Goal: Connect with others: Connect with other users

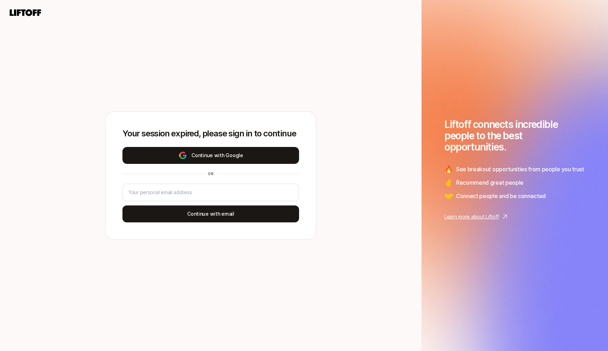
click at [208, 158] on button "Continue with Google" at bounding box center [211, 155] width 177 height 17
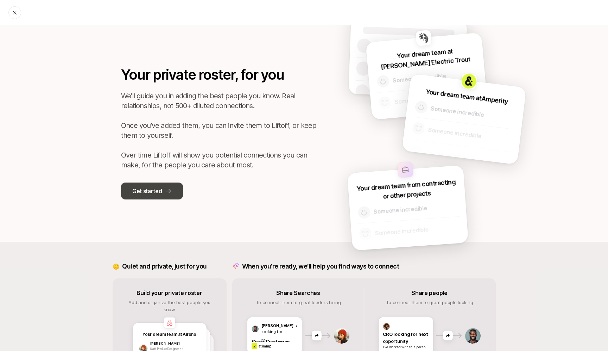
click at [156, 189] on p "Get started" at bounding box center [147, 190] width 30 height 9
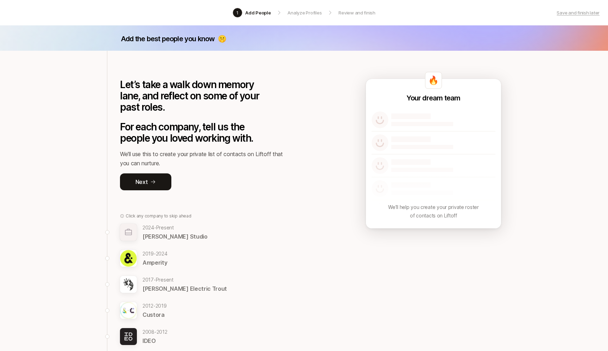
click at [382, 124] on img at bounding box center [380, 119] width 17 height 17
drag, startPoint x: 154, startPoint y: 177, endPoint x: 132, endPoint y: 134, distance: 48.5
click at [133, 134] on div "Let’s take a walk down memory lane, and reflect on some of your past roles. For…" at bounding box center [204, 120] width 169 height 139
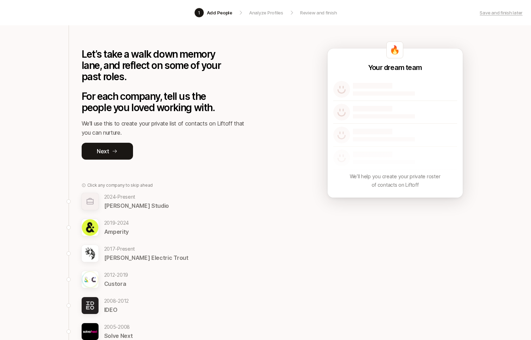
scroll to position [44, 0]
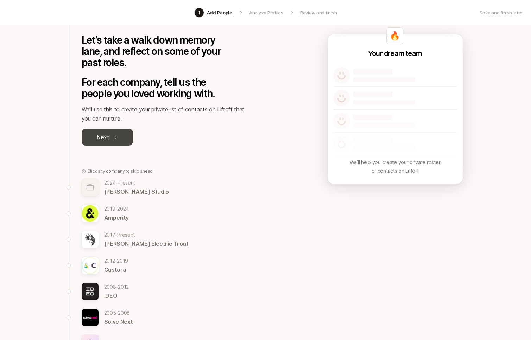
click at [114, 138] on icon at bounding box center [115, 137] width 6 height 6
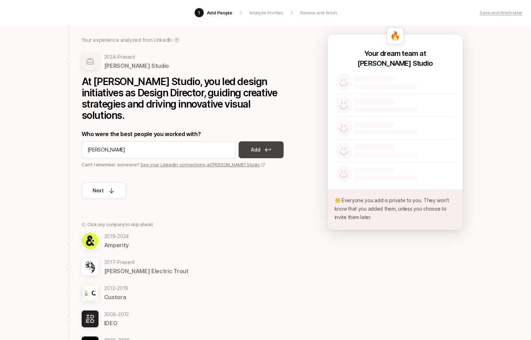
type input "Jordan Elkind"
click at [262, 143] on button "Add" at bounding box center [261, 150] width 45 height 17
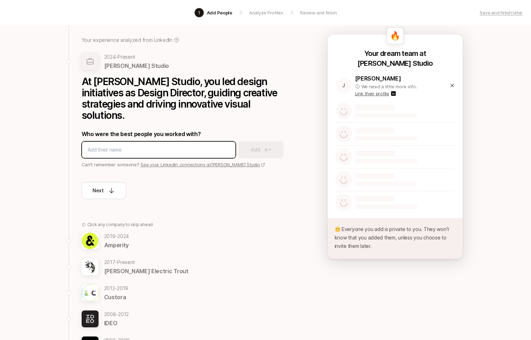
click at [136, 146] on input at bounding box center [159, 150] width 142 height 8
type input "Adam Geremia"
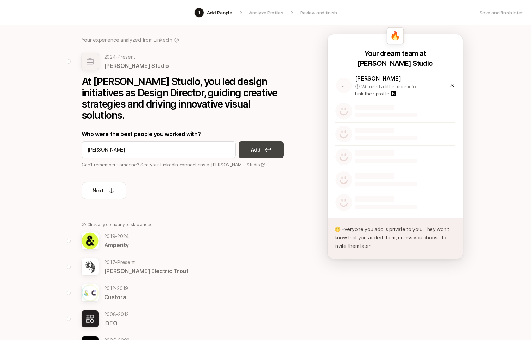
click at [261, 142] on button "Add" at bounding box center [261, 150] width 45 height 17
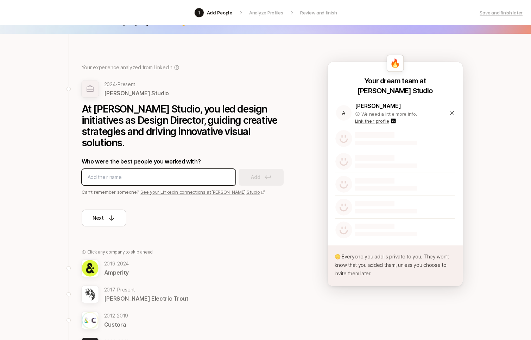
scroll to position [19, 0]
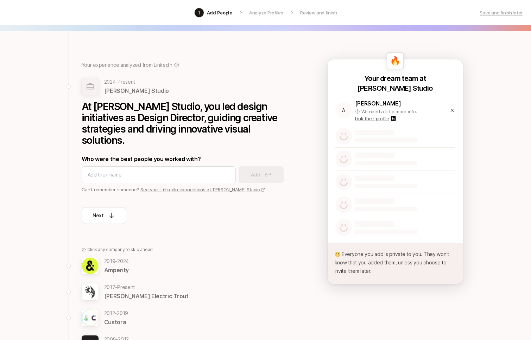
click at [453, 110] on icon at bounding box center [453, 111] width 6 height 6
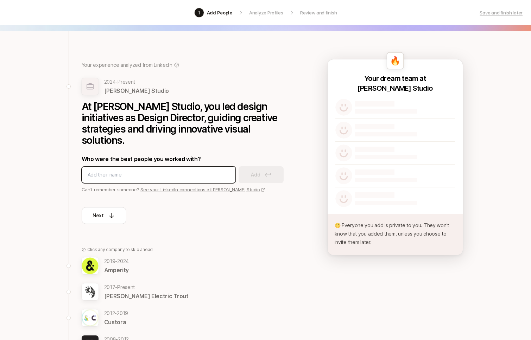
click at [129, 171] on input at bounding box center [159, 175] width 142 height 8
type input "Jordan"
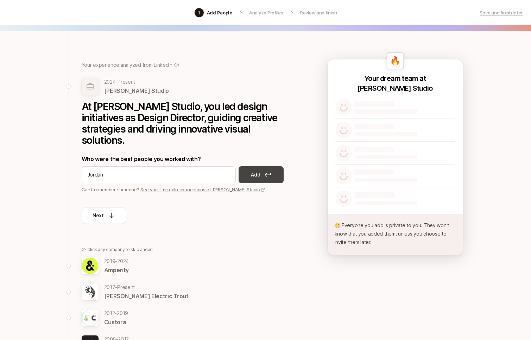
click at [261, 167] on button "Add" at bounding box center [261, 175] width 45 height 17
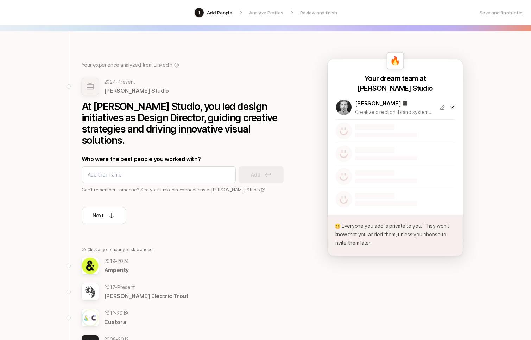
click at [451, 107] on icon at bounding box center [453, 108] width 6 height 6
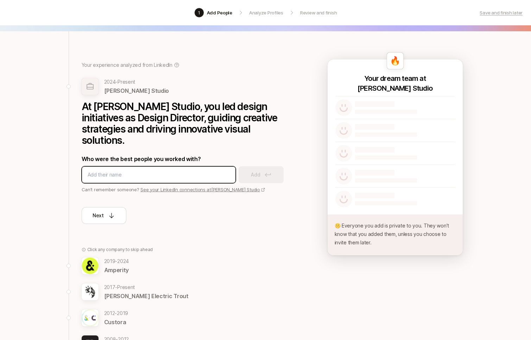
click at [145, 171] on input at bounding box center [159, 175] width 142 height 8
type input "Jordan"
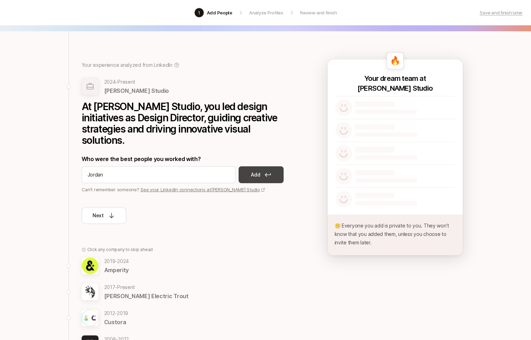
click at [263, 167] on button "Add" at bounding box center [261, 175] width 45 height 17
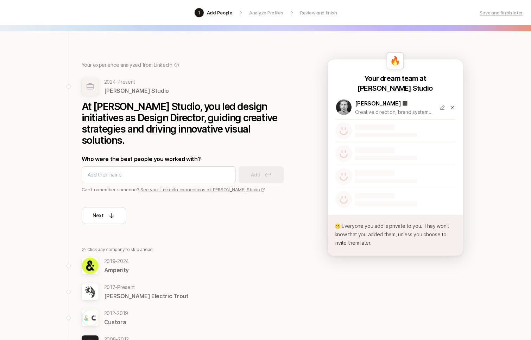
click at [451, 108] on icon at bounding box center [452, 108] width 4 height 4
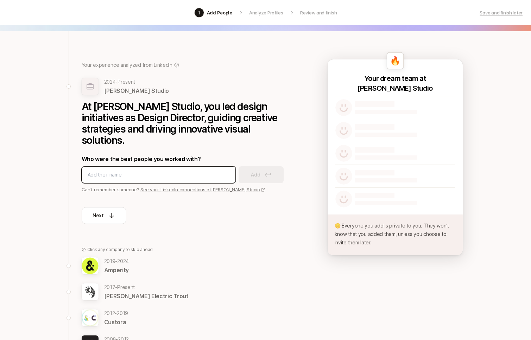
click at [167, 171] on input at bounding box center [159, 175] width 142 height 8
type input "Jordan E"
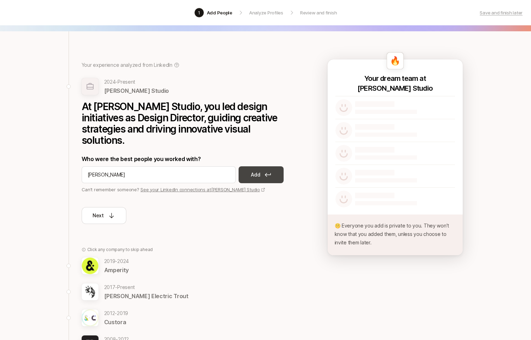
click at [271, 167] on button "Add" at bounding box center [261, 175] width 45 height 17
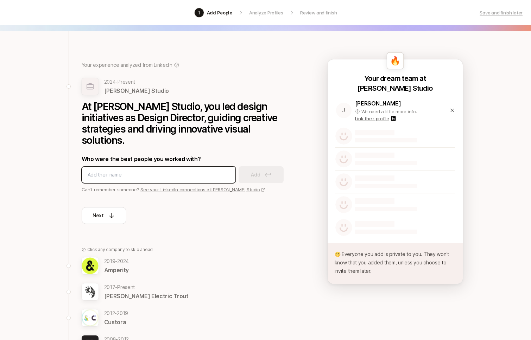
click at [138, 171] on input at bounding box center [159, 175] width 142 height 8
type input "Adam G"
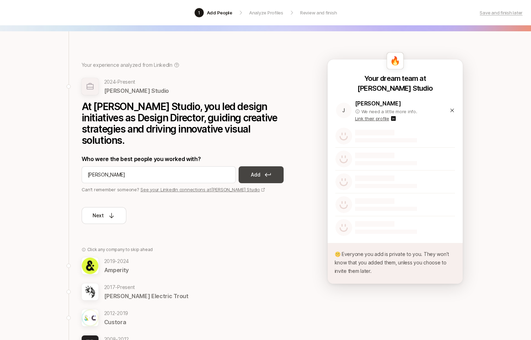
click at [251, 167] on button "Add" at bounding box center [261, 175] width 45 height 17
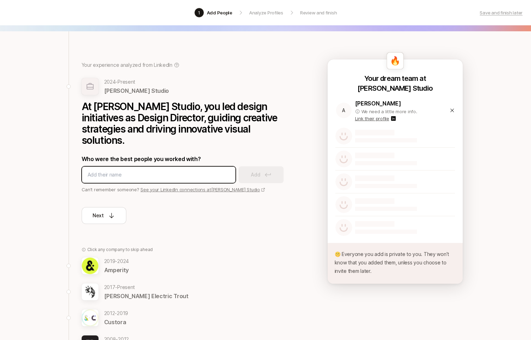
click at [133, 171] on input at bounding box center [159, 175] width 142 height 8
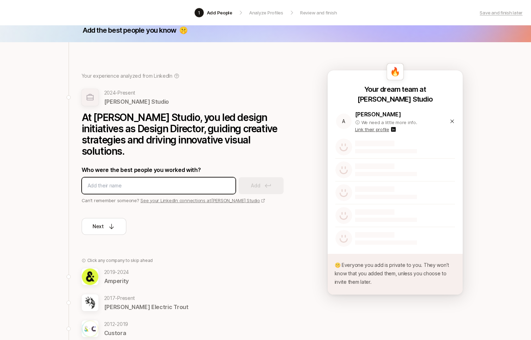
scroll to position [0, 0]
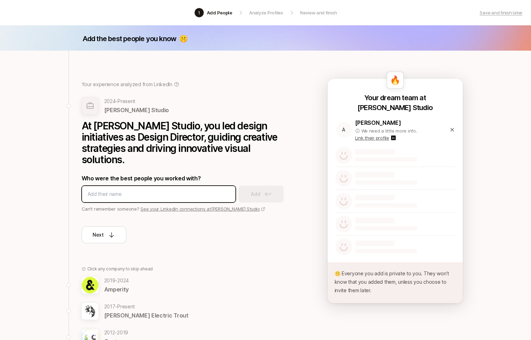
click at [171, 190] on input at bounding box center [159, 194] width 142 height 8
type input "Monique W"
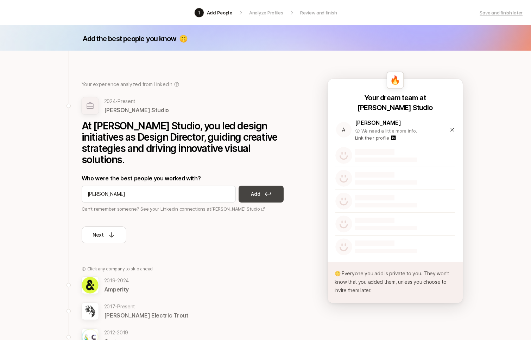
click at [261, 186] on button "Add" at bounding box center [261, 194] width 45 height 17
click at [391, 156] on div at bounding box center [386, 155] width 62 height 13
click at [336, 157] on img at bounding box center [343, 155] width 17 height 17
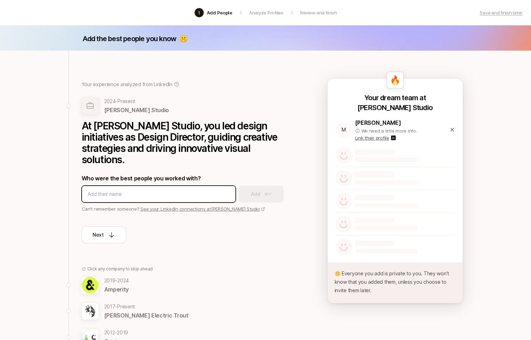
click at [114, 190] on input at bounding box center [159, 194] width 142 height 8
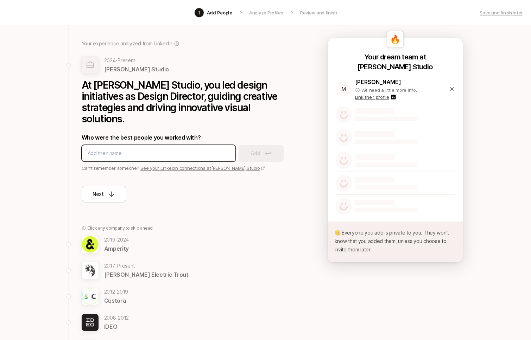
scroll to position [118, 0]
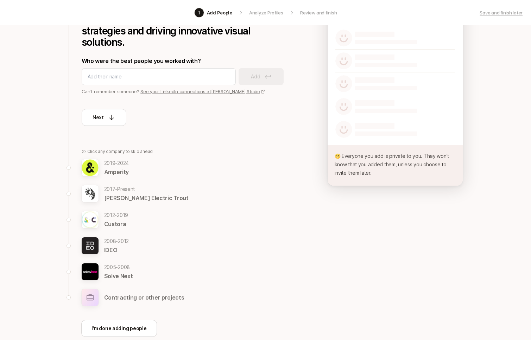
click at [124, 168] on p "Amperity" at bounding box center [116, 172] width 25 height 9
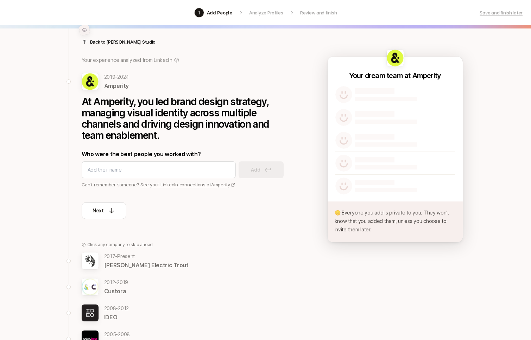
scroll to position [21, 0]
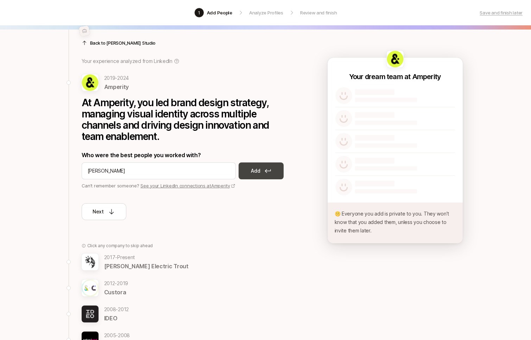
type input "Sam M"
click at [252, 172] on p "Add" at bounding box center [255, 171] width 9 height 8
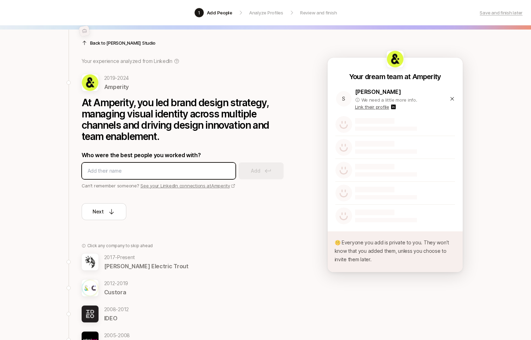
click at [212, 168] on input at bounding box center [159, 171] width 142 height 8
type input "Nicole F"
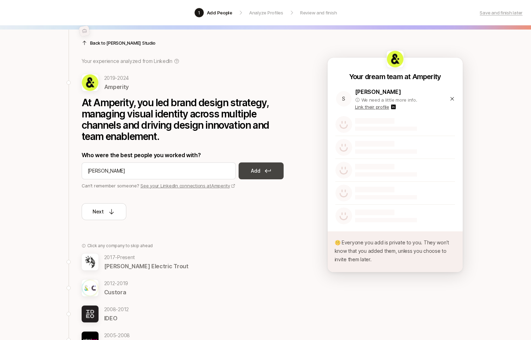
click at [275, 172] on button "Add" at bounding box center [261, 171] width 45 height 17
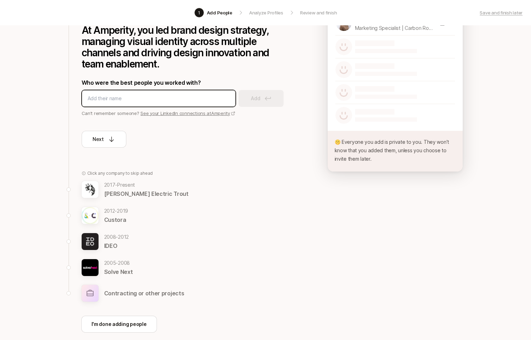
scroll to position [92, 0]
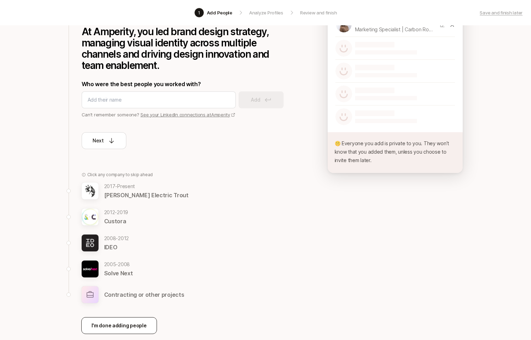
click at [134, 326] on p "I'm done adding people" at bounding box center [119, 326] width 55 height 8
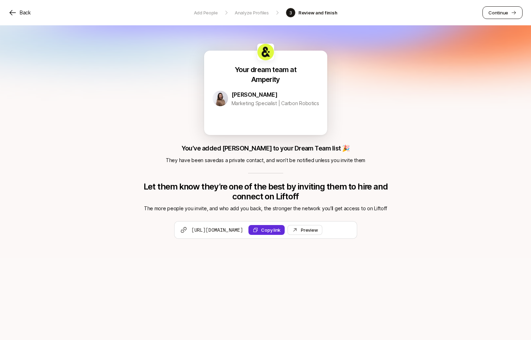
click at [508, 14] on p "Continue" at bounding box center [499, 12] width 20 height 7
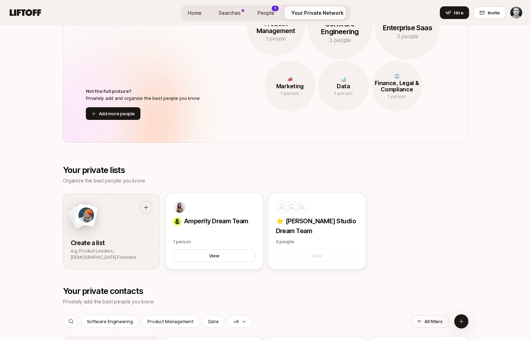
scroll to position [644, 0]
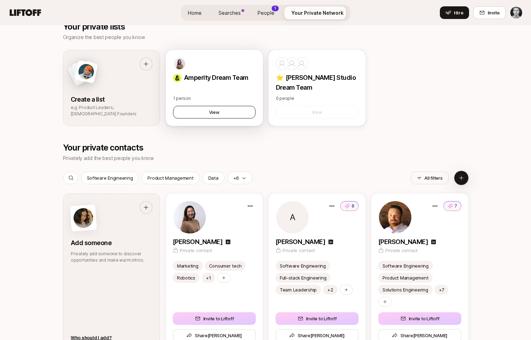
click at [231, 113] on button "View" at bounding box center [214, 112] width 82 height 13
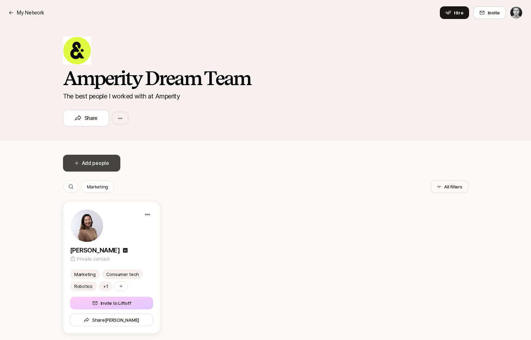
click at [96, 162] on button "Add people" at bounding box center [91, 163] width 57 height 17
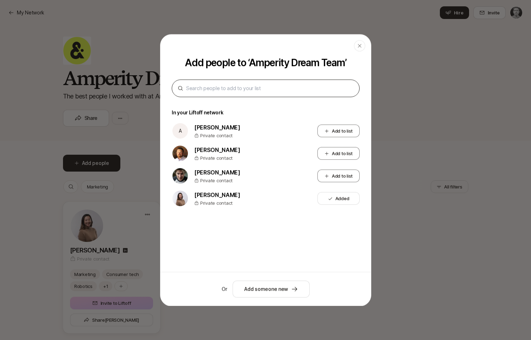
click at [195, 85] on input at bounding box center [268, 88] width 165 height 8
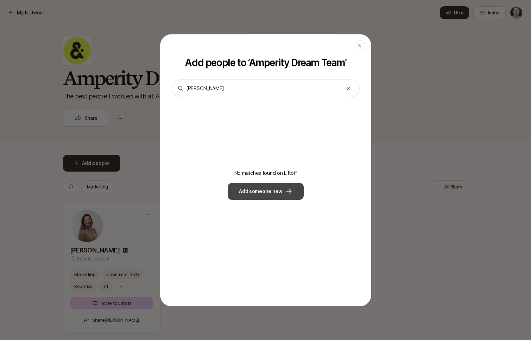
type input "Nicole F"
click at [278, 190] on button "Add someone new" at bounding box center [266, 191] width 76 height 17
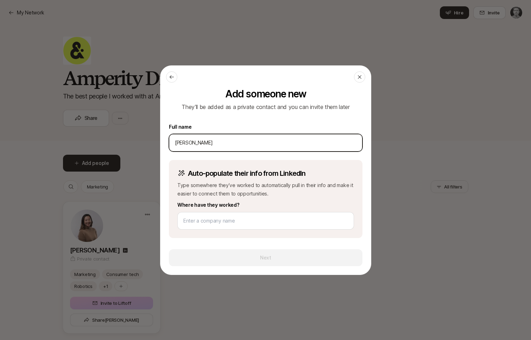
click at [208, 142] on input "Nicole F" at bounding box center [266, 143] width 182 height 8
type input "Nicole Fleming"
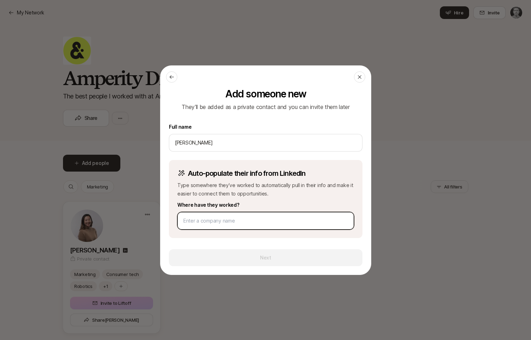
click at [206, 217] on input at bounding box center [265, 221] width 165 height 8
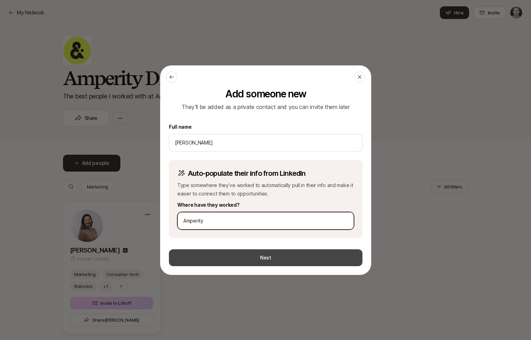
type input "Amperity"
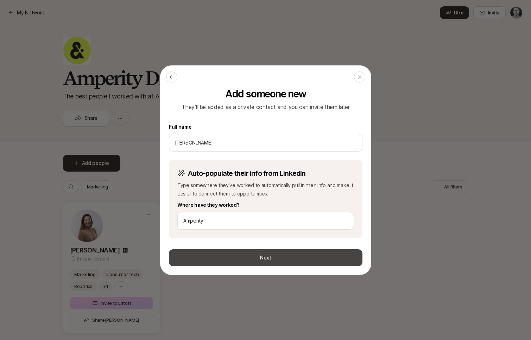
click at [219, 253] on button "Next" at bounding box center [266, 258] width 194 height 17
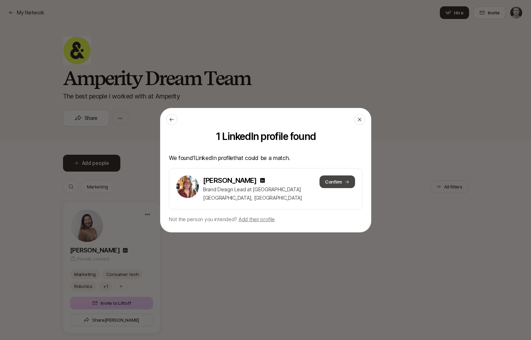
click at [340, 180] on button "Confirm" at bounding box center [337, 182] width 36 height 13
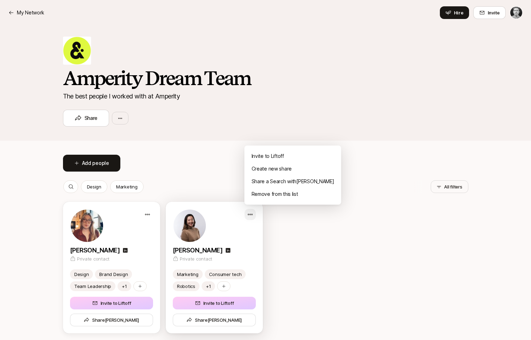
click at [249, 212] on html "My Network My Network Hire Invite Amperity Dream Team The best people I worked …" at bounding box center [265, 170] width 531 height 340
click at [274, 191] on div "Remove from this list" at bounding box center [293, 194] width 97 height 13
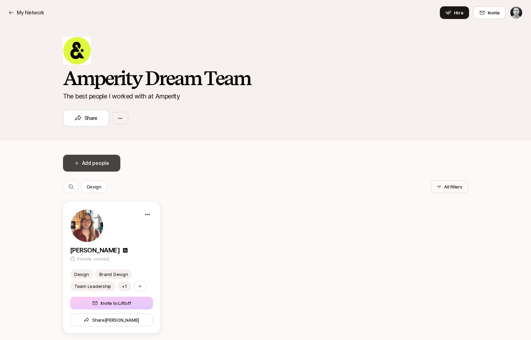
click at [91, 163] on button "Add people" at bounding box center [91, 163] width 57 height 17
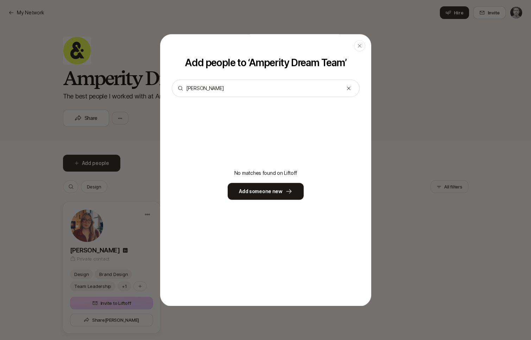
type input "Sam malissa"
click at [257, 187] on button "Add someone new" at bounding box center [266, 191] width 76 height 17
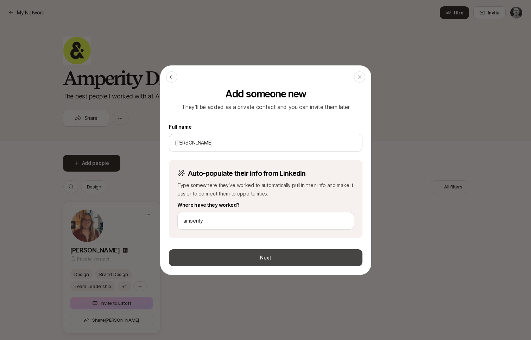
type input "amperity"
click at [237, 257] on button "Next" at bounding box center [266, 258] width 194 height 17
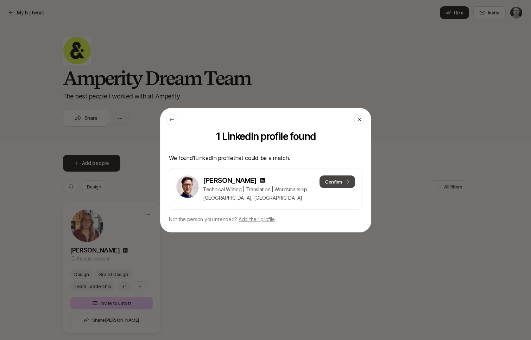
click at [334, 181] on button "Confirm" at bounding box center [337, 182] width 36 height 13
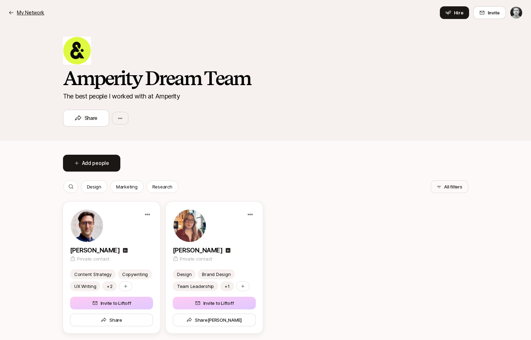
click at [21, 11] on p "My Network" at bounding box center [30, 12] width 27 height 8
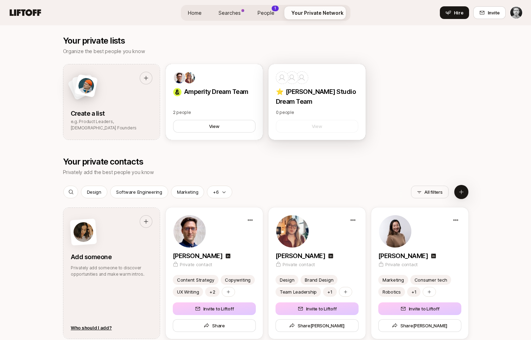
click at [320, 102] on p "⭐ David Stychno Studio Dream Team" at bounding box center [317, 97] width 82 height 20
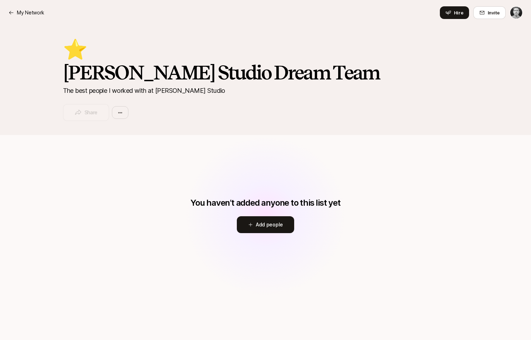
drag, startPoint x: 279, startPoint y: 227, endPoint x: 150, endPoint y: 138, distance: 156.5
click at [155, 143] on div "You haven’t added anyone to this list yet Add people" at bounding box center [266, 216] width 406 height 162
click at [279, 221] on button "Add people" at bounding box center [265, 225] width 57 height 17
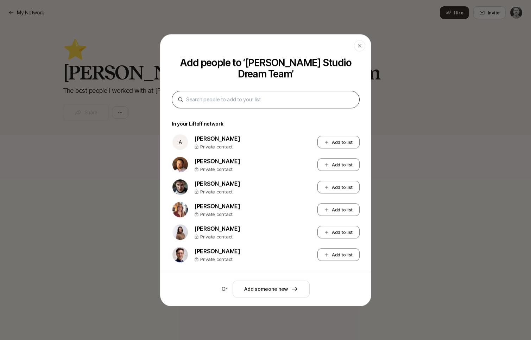
click at [233, 104] on div at bounding box center [266, 100] width 188 height 18
click at [232, 104] on div at bounding box center [266, 100] width 188 height 18
click at [219, 100] on input at bounding box center [268, 99] width 165 height 8
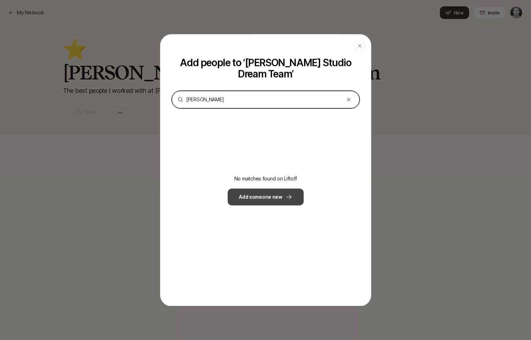
type input "Jordan elkind"
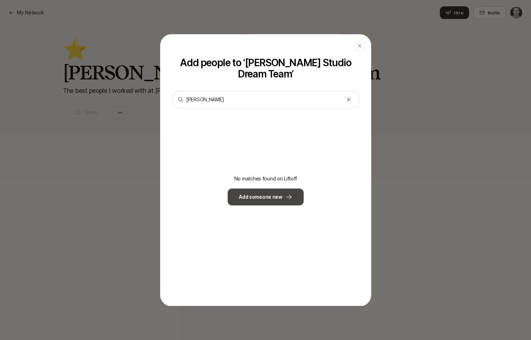
click at [269, 198] on button "Add someone new" at bounding box center [266, 197] width 76 height 17
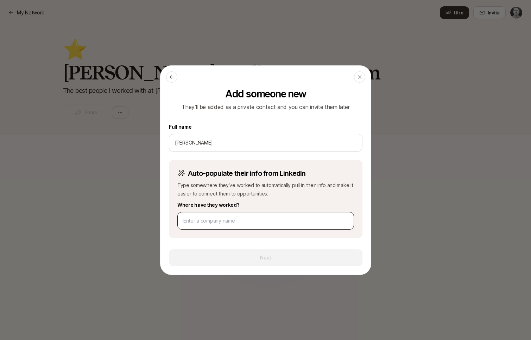
click at [224, 219] on input at bounding box center [265, 221] width 165 height 8
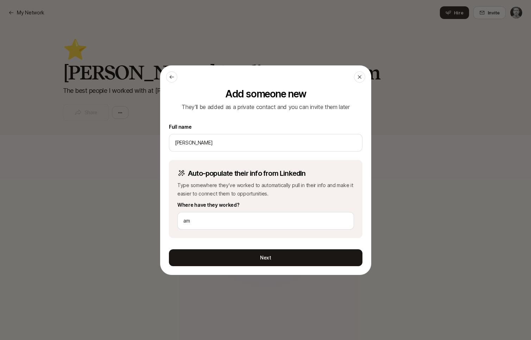
type input "a"
type input "blue seedling"
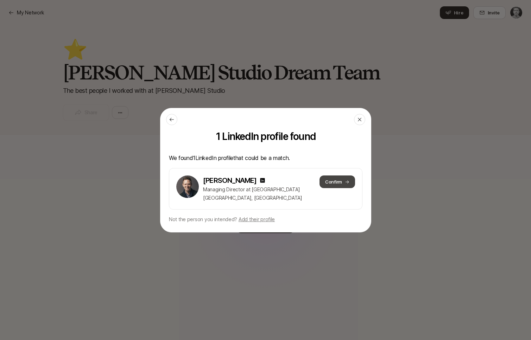
click at [349, 182] on icon at bounding box center [347, 182] width 5 height 5
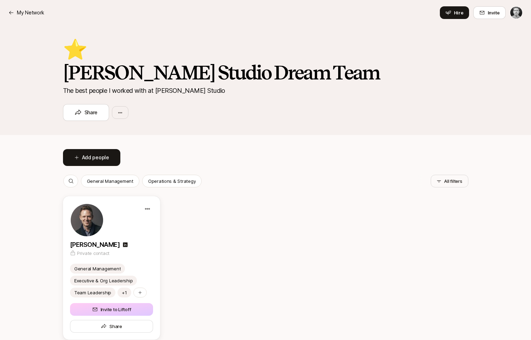
click at [269, 43] on div "⭐" at bounding box center [266, 48] width 406 height 23
click at [36, 16] on p "My Network" at bounding box center [30, 12] width 27 height 8
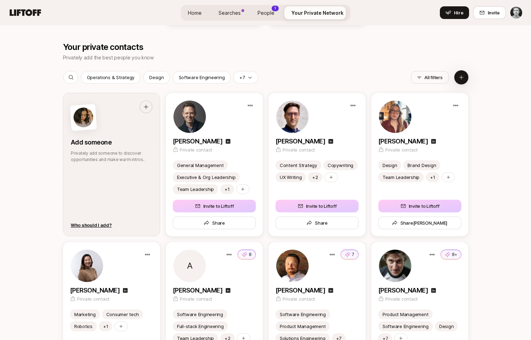
scroll to position [864, 0]
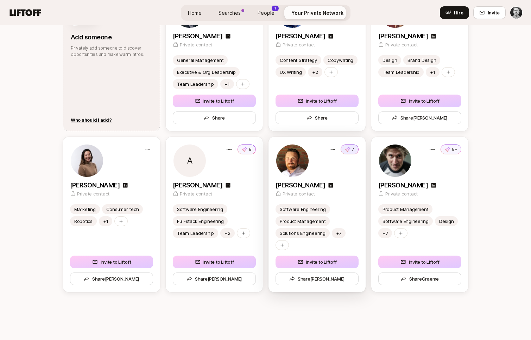
click at [351, 151] on button "7" at bounding box center [350, 150] width 18 height 10
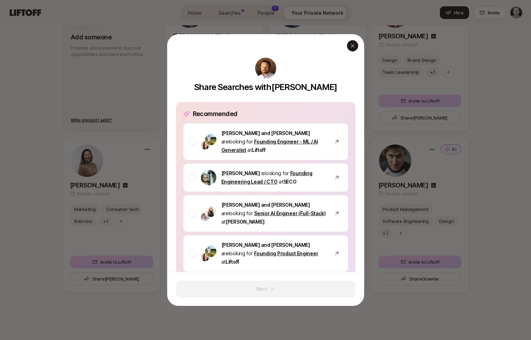
click at [353, 44] on icon "button" at bounding box center [353, 46] width 6 height 6
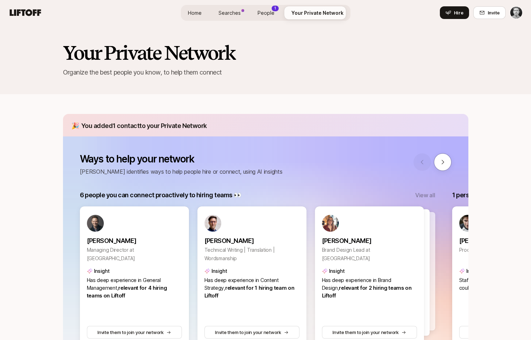
scroll to position [41, 0]
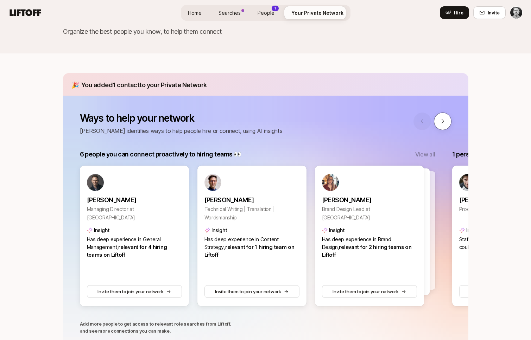
click at [446, 120] on button at bounding box center [443, 122] width 18 height 18
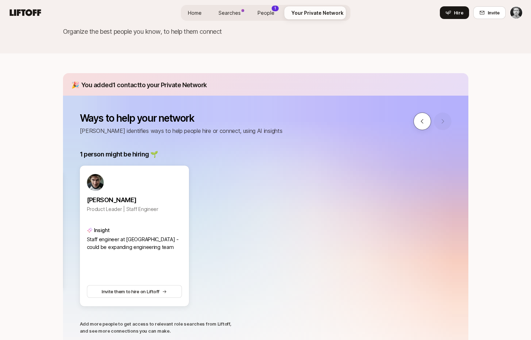
click at [429, 121] on button at bounding box center [423, 122] width 18 height 18
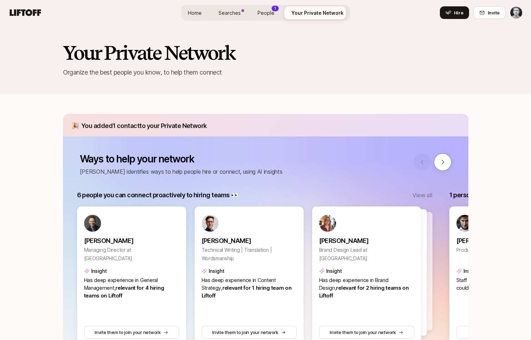
scroll to position [0, 0]
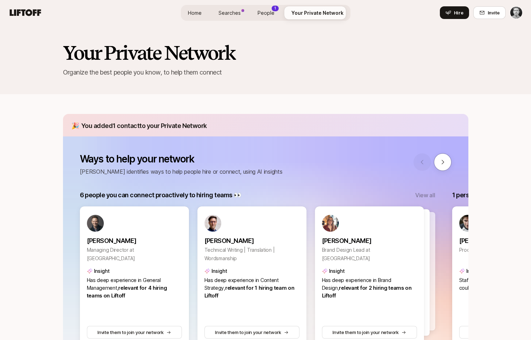
click at [240, 13] on span "Searches" at bounding box center [230, 12] width 22 height 7
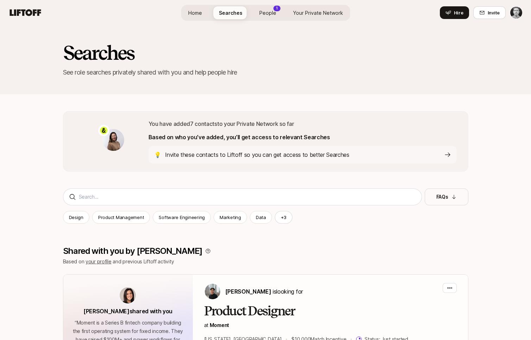
click at [199, 11] on span "Home" at bounding box center [195, 12] width 14 height 7
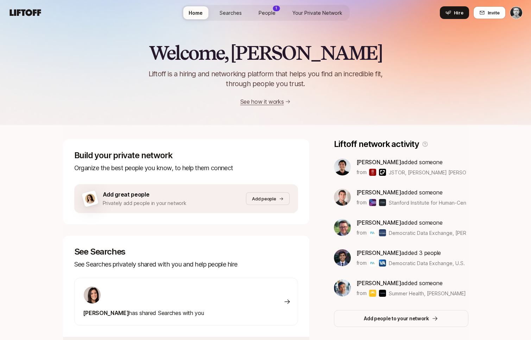
click at [271, 103] on link "See how it works" at bounding box center [262, 101] width 44 height 7
click at [267, 201] on p "Add people" at bounding box center [264, 198] width 24 height 7
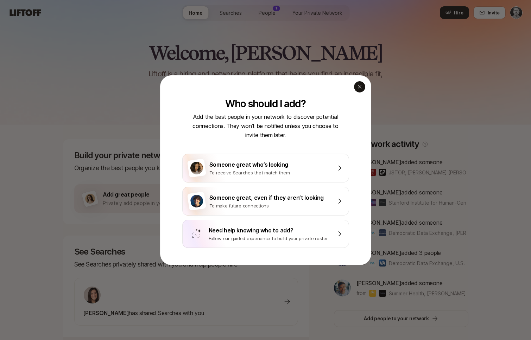
click at [360, 82] on div "button" at bounding box center [359, 86] width 11 height 11
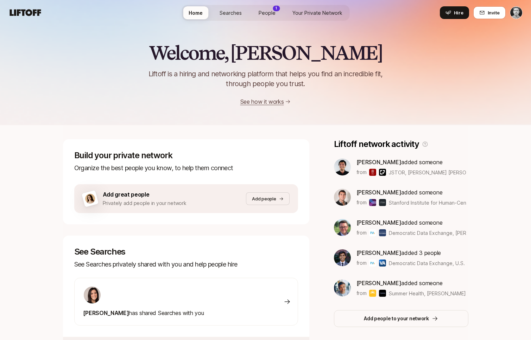
click at [278, 12] on link "People 1" at bounding box center [267, 12] width 28 height 13
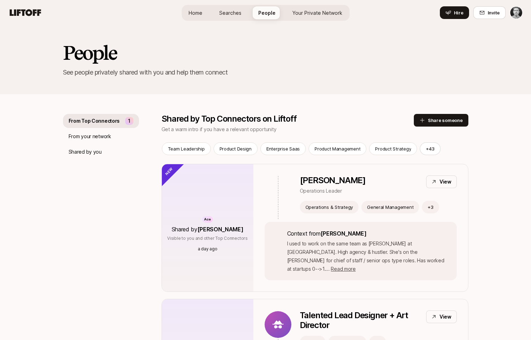
click at [304, 13] on span "Your Private Network" at bounding box center [318, 12] width 50 height 7
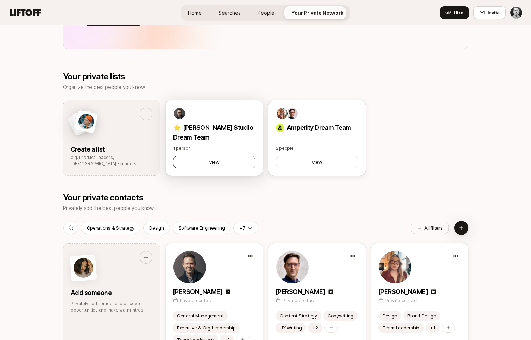
scroll to position [615, 0]
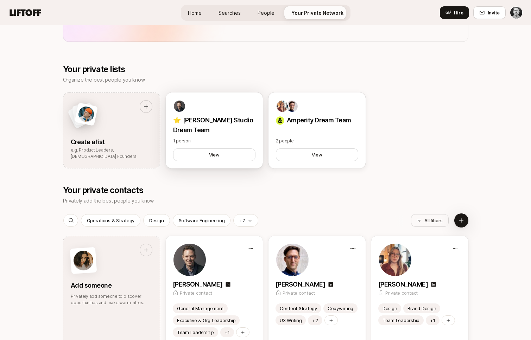
click at [222, 132] on p "⭐ David Stychno Studio Dream Team" at bounding box center [214, 125] width 82 height 20
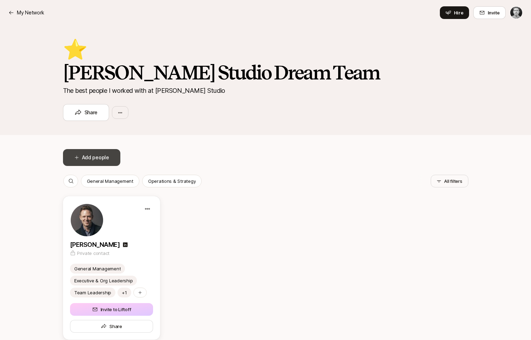
click at [105, 159] on button "Add people" at bounding box center [91, 157] width 57 height 17
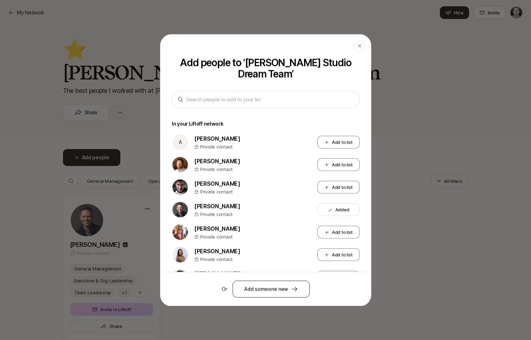
click at [284, 289] on button "Add someone new" at bounding box center [271, 289] width 77 height 17
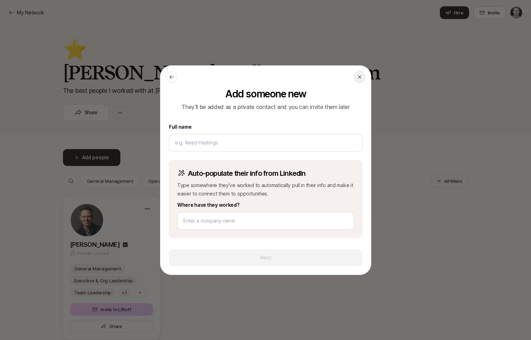
click at [358, 77] on icon at bounding box center [360, 77] width 6 height 6
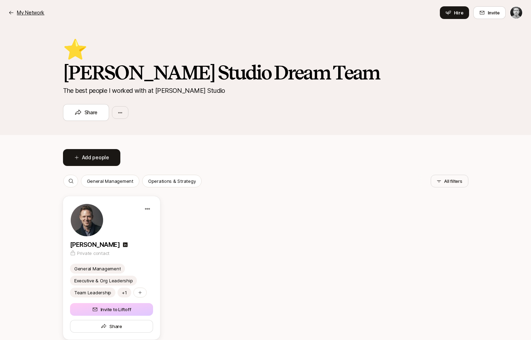
click at [37, 11] on p "My Network" at bounding box center [30, 12] width 27 height 8
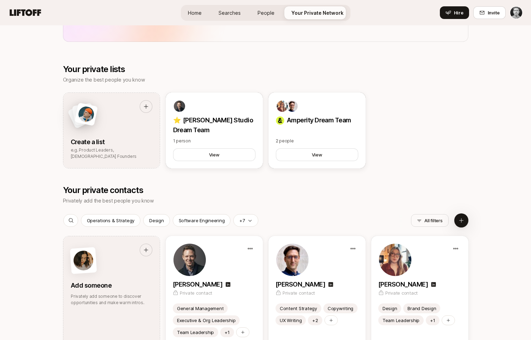
scroll to position [749, 0]
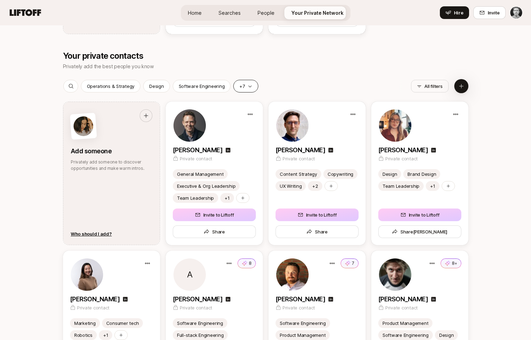
click at [248, 85] on icon "button" at bounding box center [250, 86] width 5 height 5
click at [284, 88] on div "Operations & Strategy Design Software Engineering +7" at bounding box center [233, 86] width 340 height 13
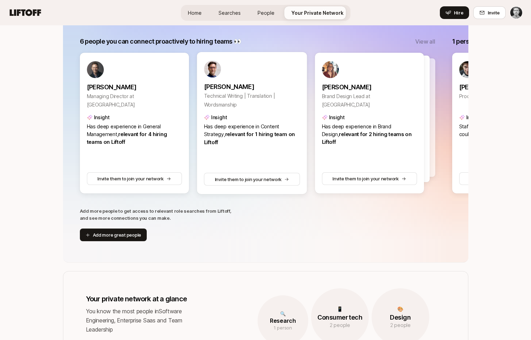
scroll to position [0, 0]
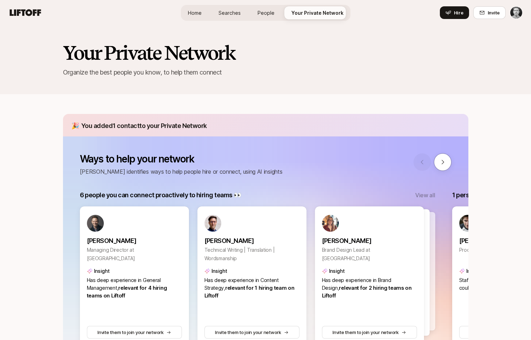
click at [273, 12] on span "People" at bounding box center [266, 12] width 17 height 7
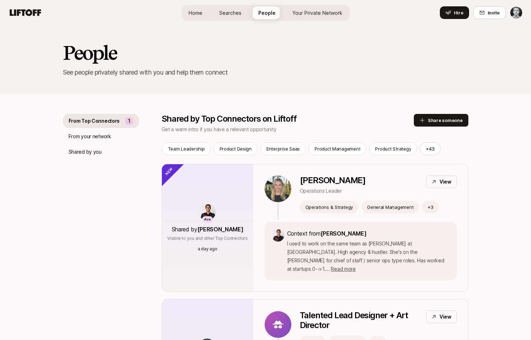
click at [243, 14] on link "Searches" at bounding box center [230, 12] width 33 height 13
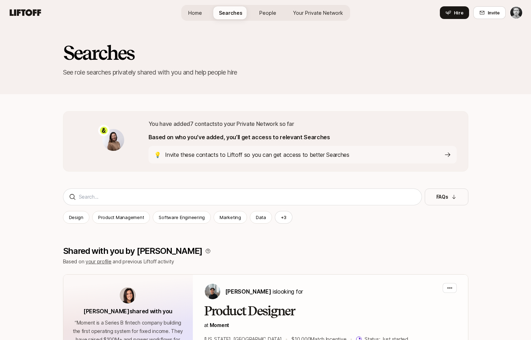
click at [200, 15] on span "Home" at bounding box center [195, 12] width 14 height 7
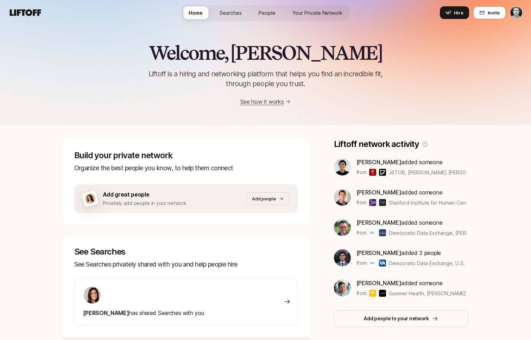
click at [265, 14] on span "People" at bounding box center [267, 12] width 17 height 7
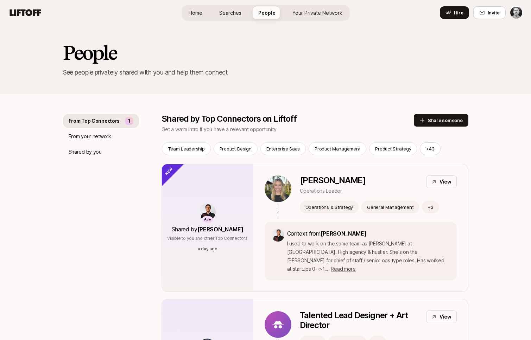
click at [298, 15] on span "Your Private Network" at bounding box center [318, 12] width 50 height 7
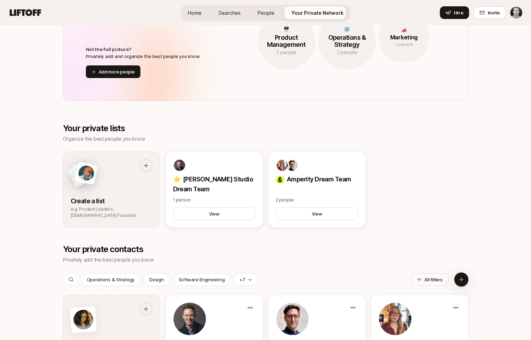
scroll to position [645, 0]
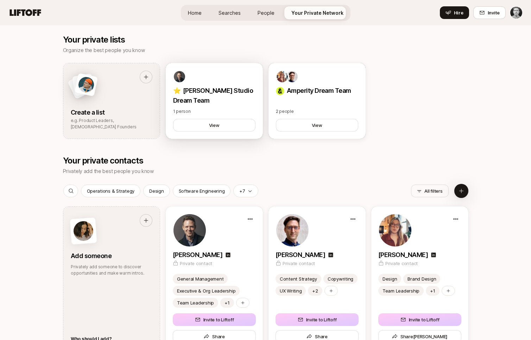
click at [212, 78] on div at bounding box center [214, 76] width 82 height 13
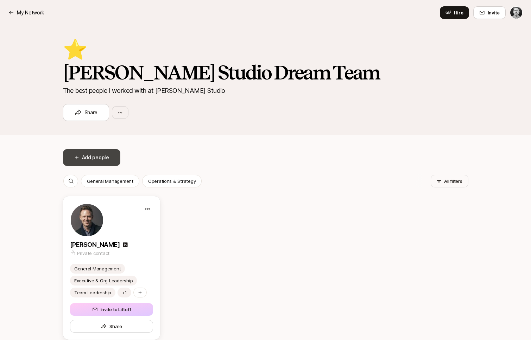
click at [105, 155] on button "Add people" at bounding box center [91, 157] width 57 height 17
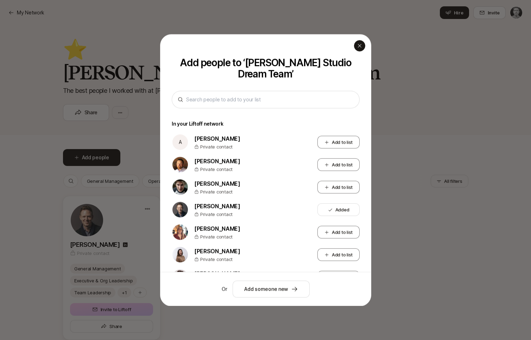
click at [358, 45] on icon "button" at bounding box center [360, 46] width 6 height 6
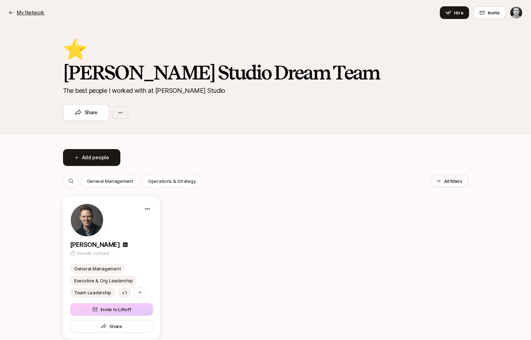
click at [35, 11] on p "My Network" at bounding box center [30, 12] width 27 height 8
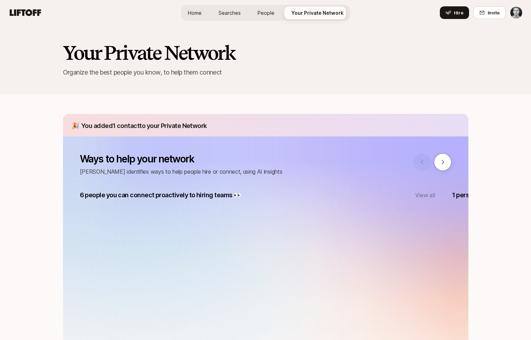
scroll to position [645, 0]
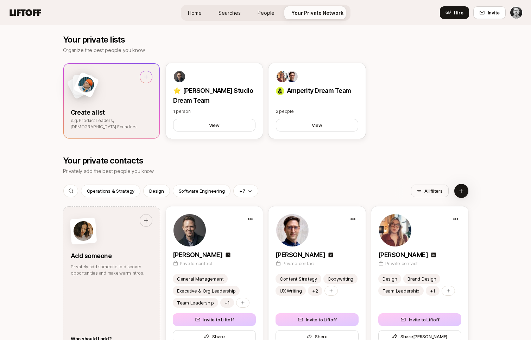
click at [127, 105] on span "Create a list" at bounding box center [112, 94] width 82 height 47
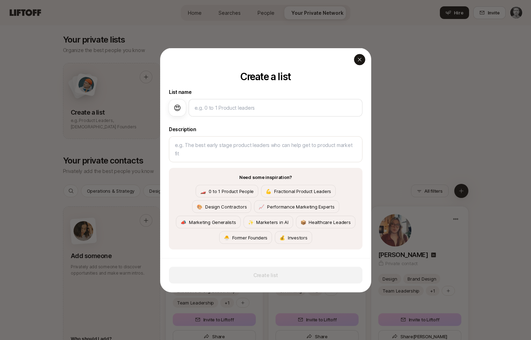
click at [358, 60] on icon "button" at bounding box center [360, 60] width 6 height 6
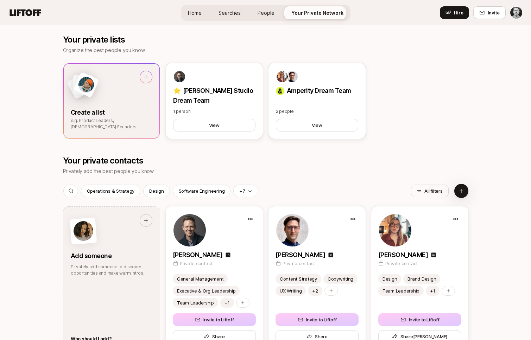
click at [139, 80] on div at bounding box center [112, 88] width 82 height 34
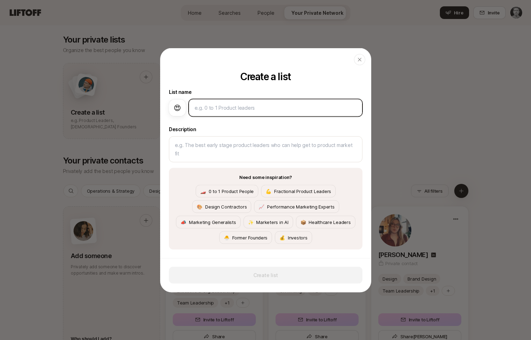
click at [220, 109] on input at bounding box center [276, 107] width 162 height 8
type textarea "x"
type input "1"
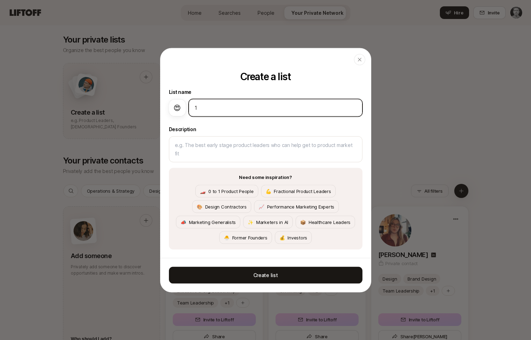
type textarea "x"
type input "10"
type textarea "x"
type input "10-"
type textarea "x"
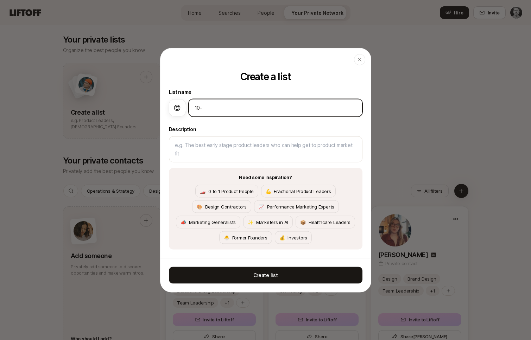
type input "10-2"
type textarea "x"
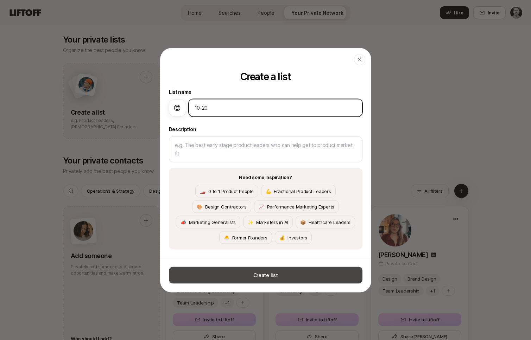
type input "10-20"
click at [253, 272] on button "Create list" at bounding box center [266, 275] width 194 height 17
type textarea "x"
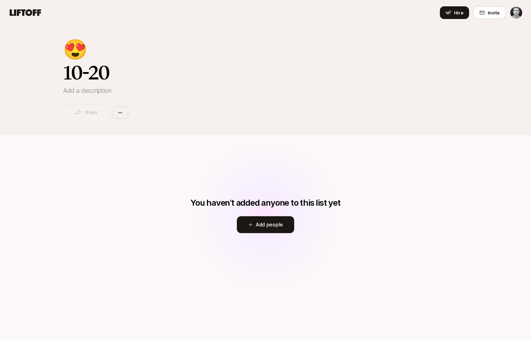
click at [258, 239] on div "You haven’t added anyone to this list yet Add people" at bounding box center [266, 216] width 162 height 162
click at [258, 226] on button "Add people" at bounding box center [265, 225] width 57 height 17
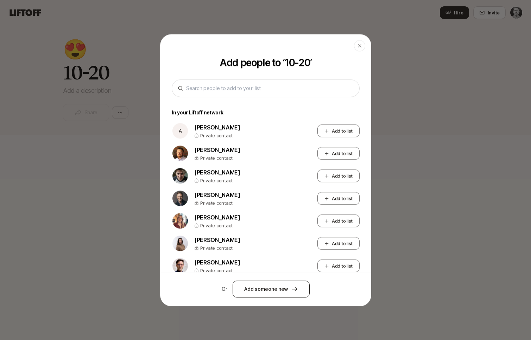
click at [269, 288] on button "Add someone new" at bounding box center [271, 289] width 77 height 17
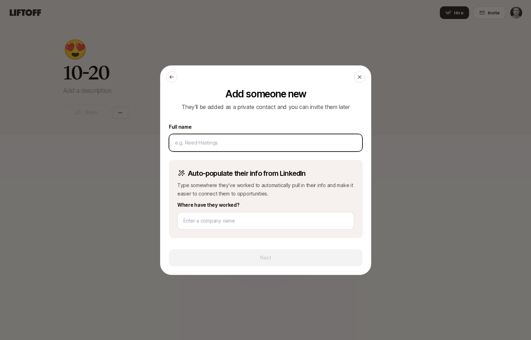
click at [206, 139] on input at bounding box center [266, 143] width 182 height 8
click at [170, 78] on icon at bounding box center [172, 77] width 6 height 6
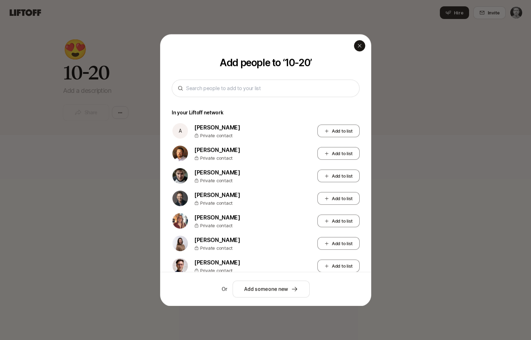
click at [358, 49] on div "button" at bounding box center [359, 45] width 11 height 11
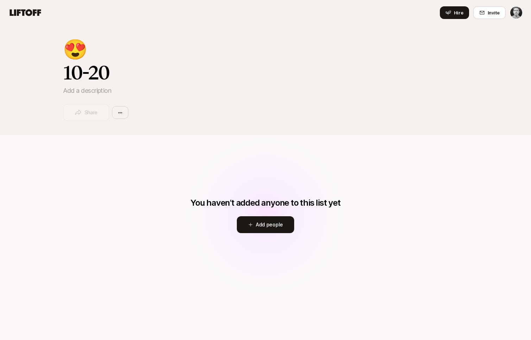
click at [19, 13] on icon at bounding box center [25, 12] width 31 height 7
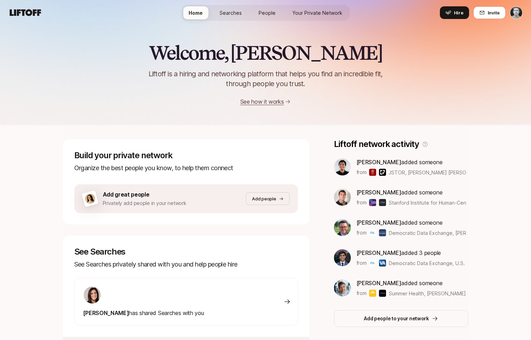
click at [236, 15] on span "Searches" at bounding box center [231, 12] width 22 height 7
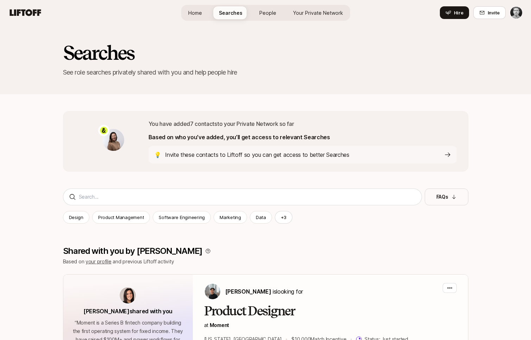
click at [272, 9] on span "People" at bounding box center [267, 12] width 17 height 7
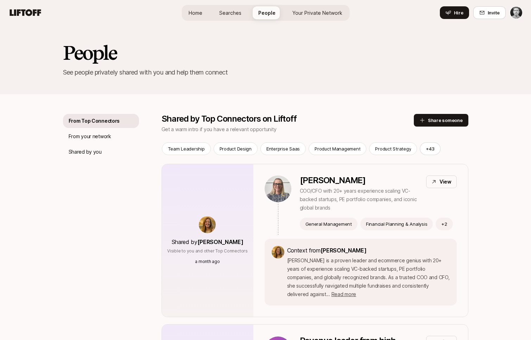
click at [199, 15] on span "Home" at bounding box center [196, 12] width 14 height 7
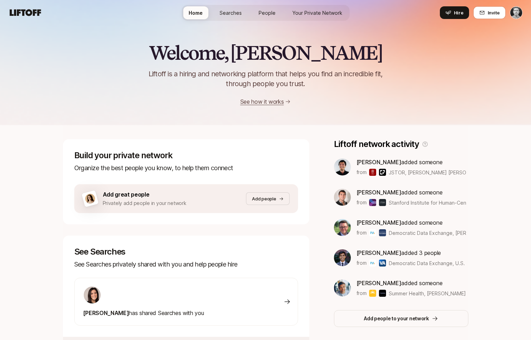
click at [234, 15] on span "Searches" at bounding box center [231, 12] width 22 height 7
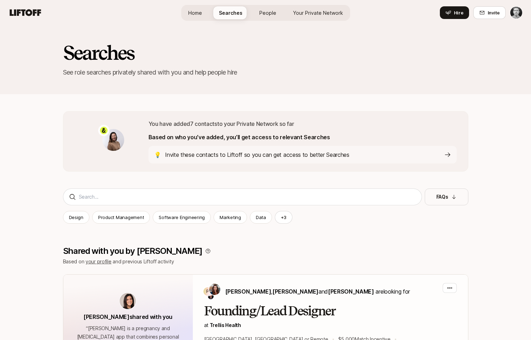
click at [271, 15] on span "People" at bounding box center [267, 12] width 17 height 7
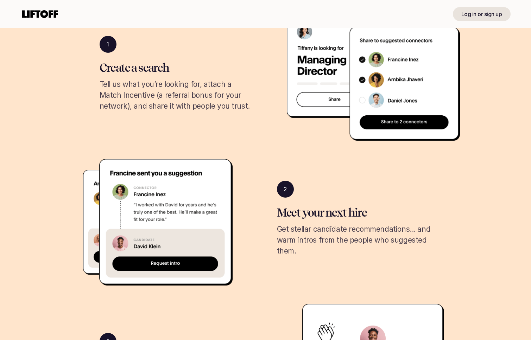
scroll to position [25, 0]
